Goal: Task Accomplishment & Management: Manage account settings

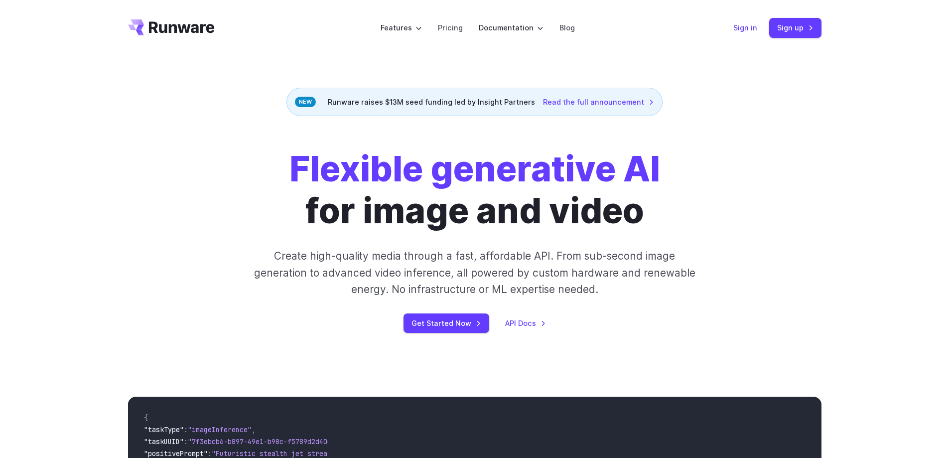
click at [748, 28] on link "Sign in" at bounding box center [745, 27] width 24 height 11
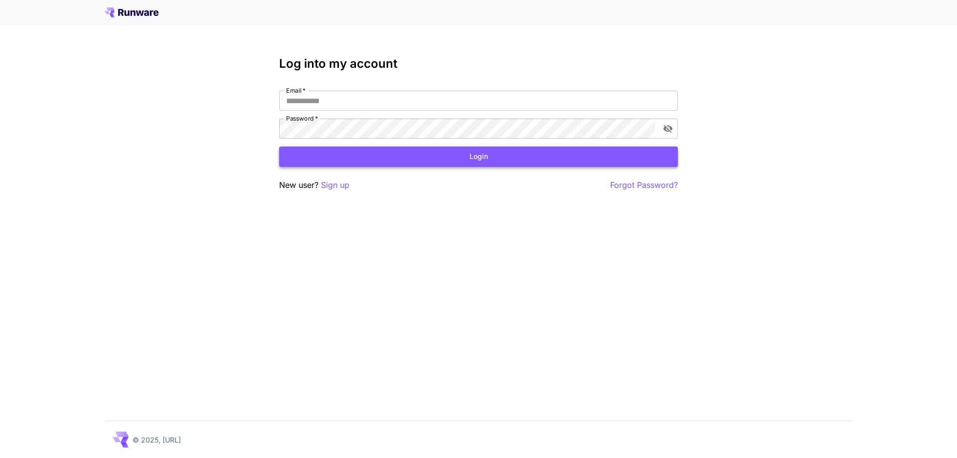
type input "**********"
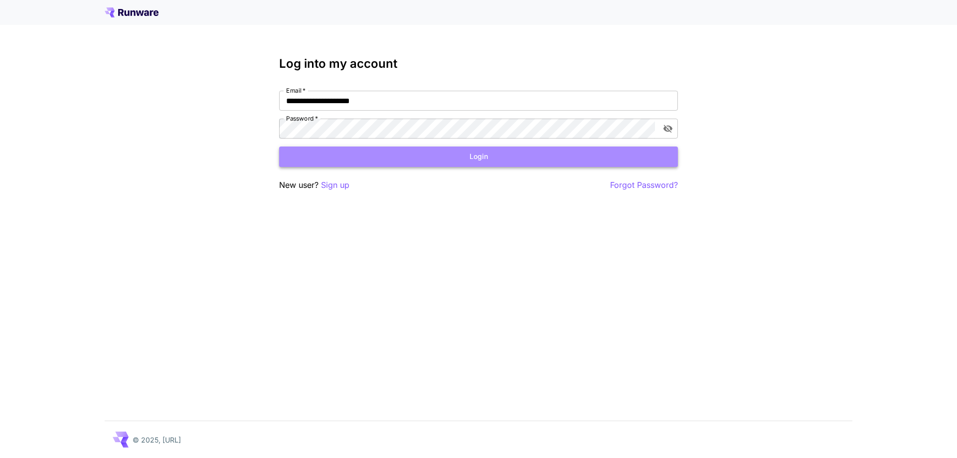
click at [379, 147] on button "Login" at bounding box center [478, 156] width 399 height 20
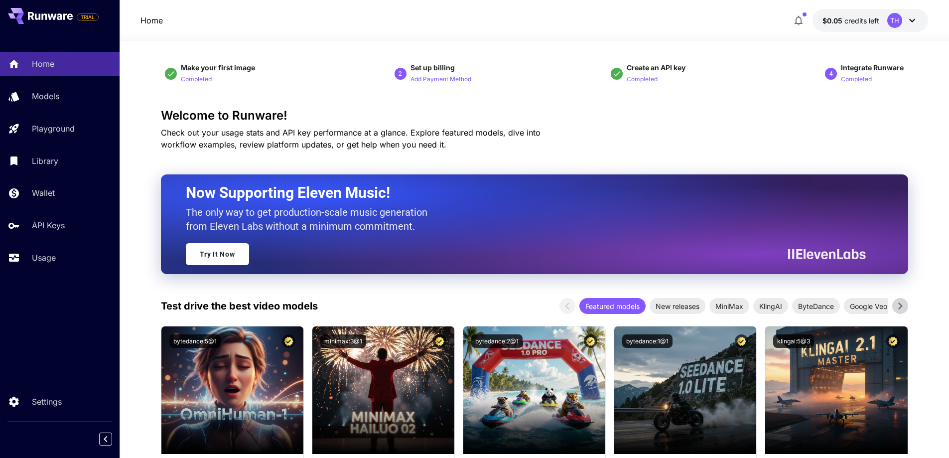
click at [873, 16] on span "credits left" at bounding box center [862, 20] width 35 height 8
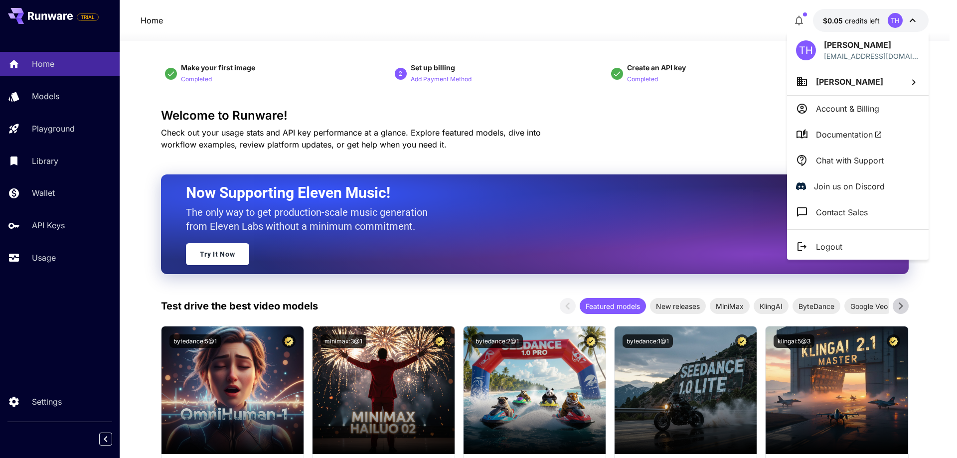
click at [804, 18] on div at bounding box center [478, 229] width 957 height 458
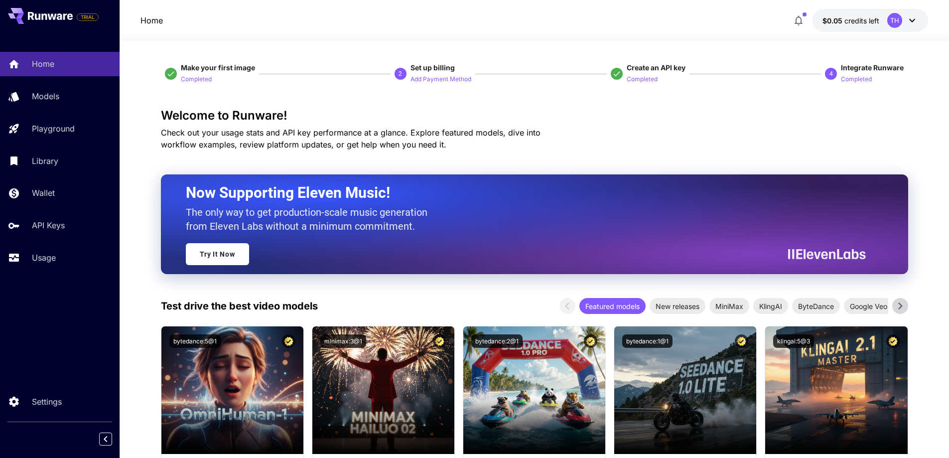
click at [797, 18] on icon "button" at bounding box center [799, 21] width 8 height 10
